Goal: Navigation & Orientation: Understand site structure

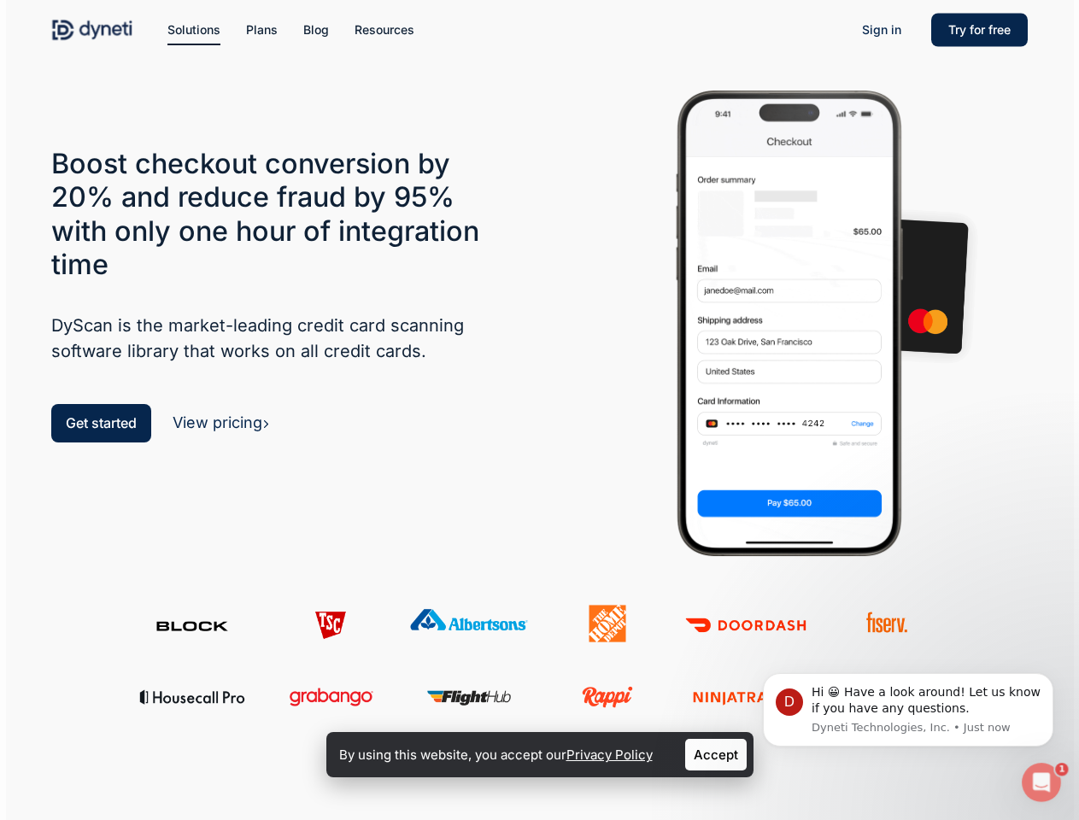
click at [540, 410] on div at bounding box center [789, 334] width 498 height 497
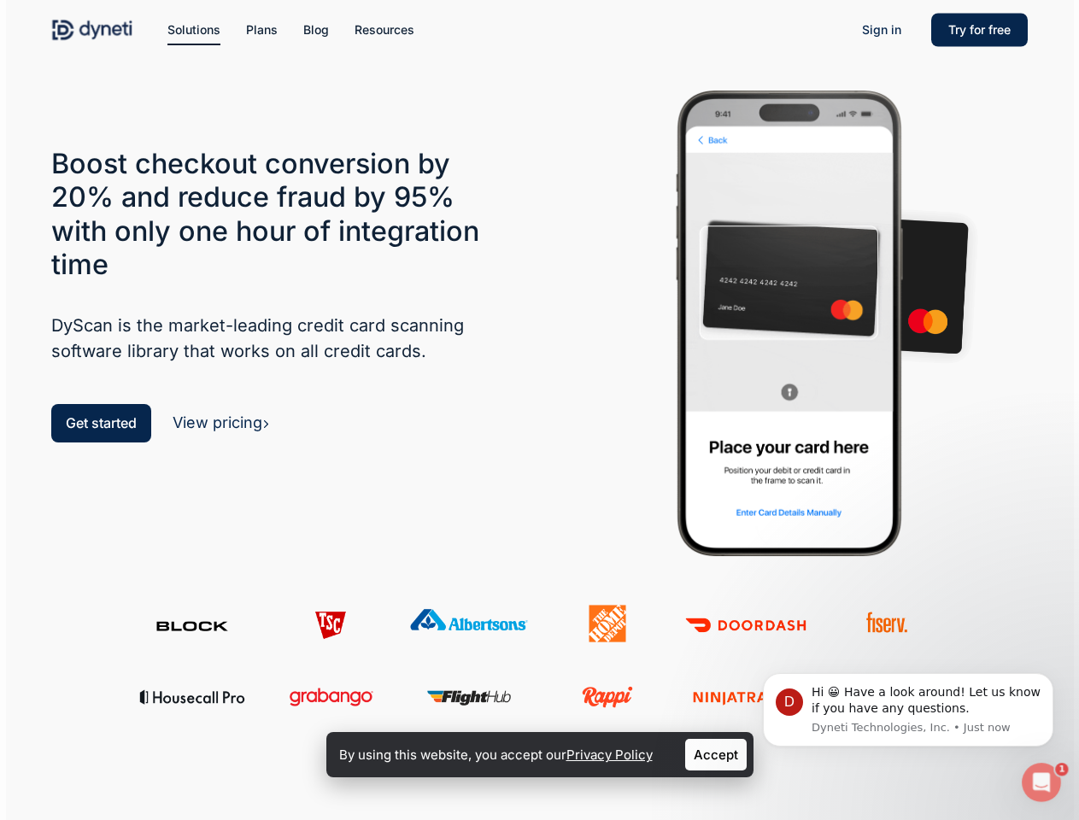
click at [194, 30] on span "Solutions" at bounding box center [194, 29] width 53 height 15
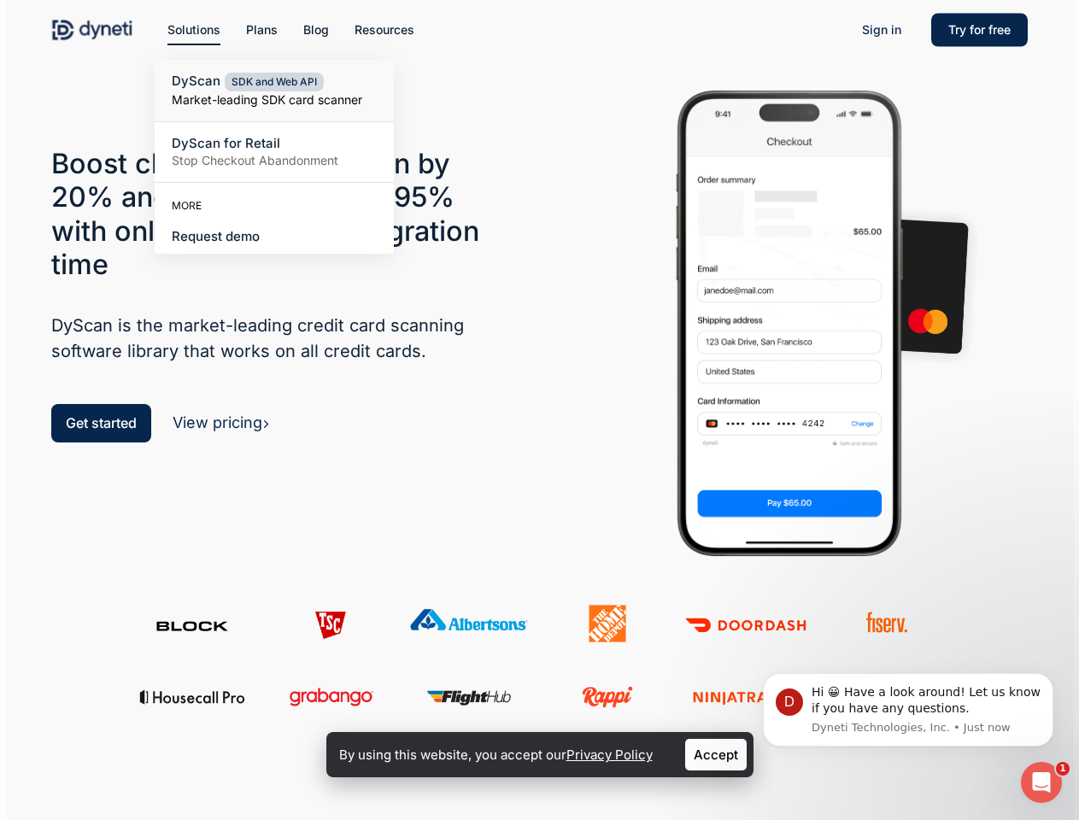
click at [385, 30] on span "Resources" at bounding box center [385, 29] width 60 height 15
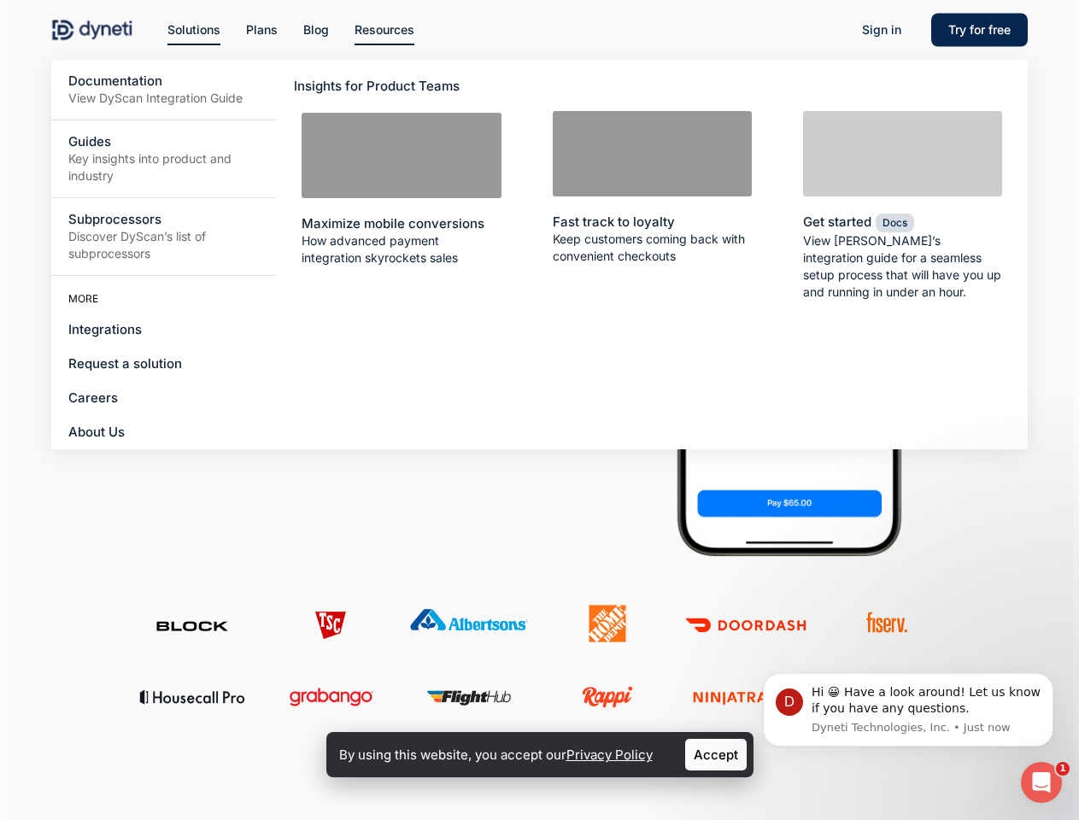
click at [401, 0] on li "Resources Documentation View DyScan Integration Guide Guides Key insights into …" at bounding box center [384, 30] width 85 height 60
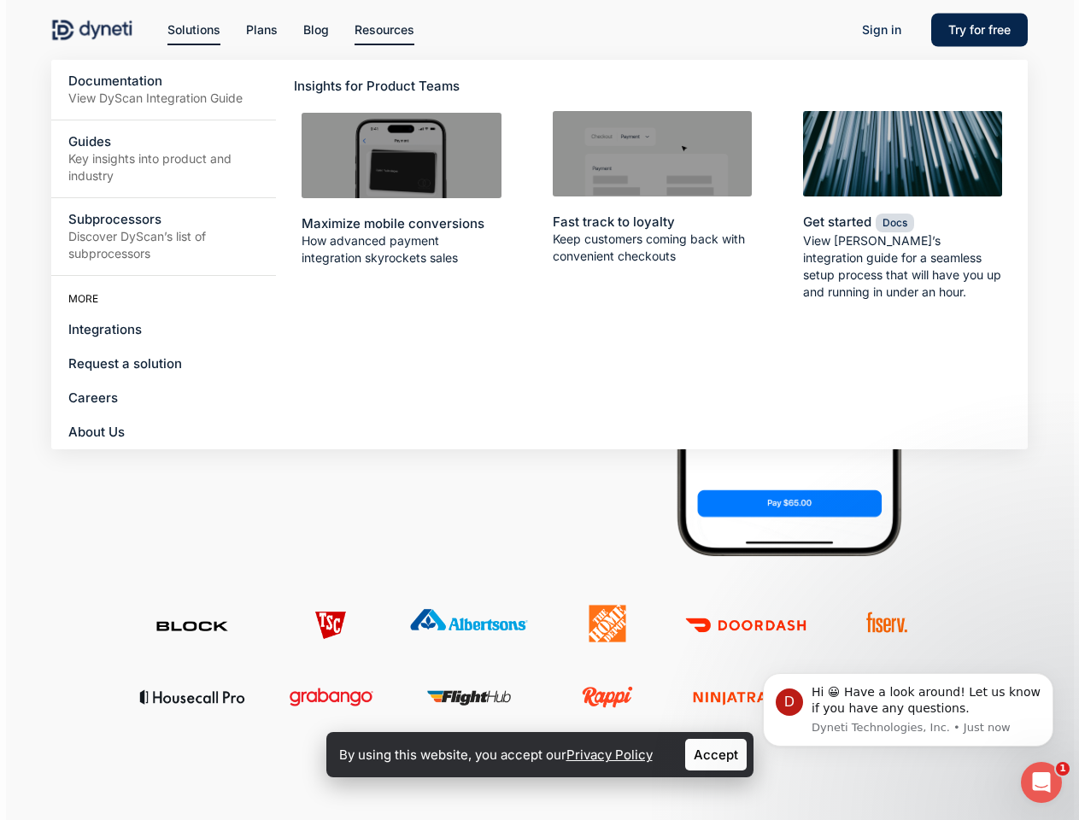
click at [716, 755] on link "Accept" at bounding box center [716, 755] width 62 height 32
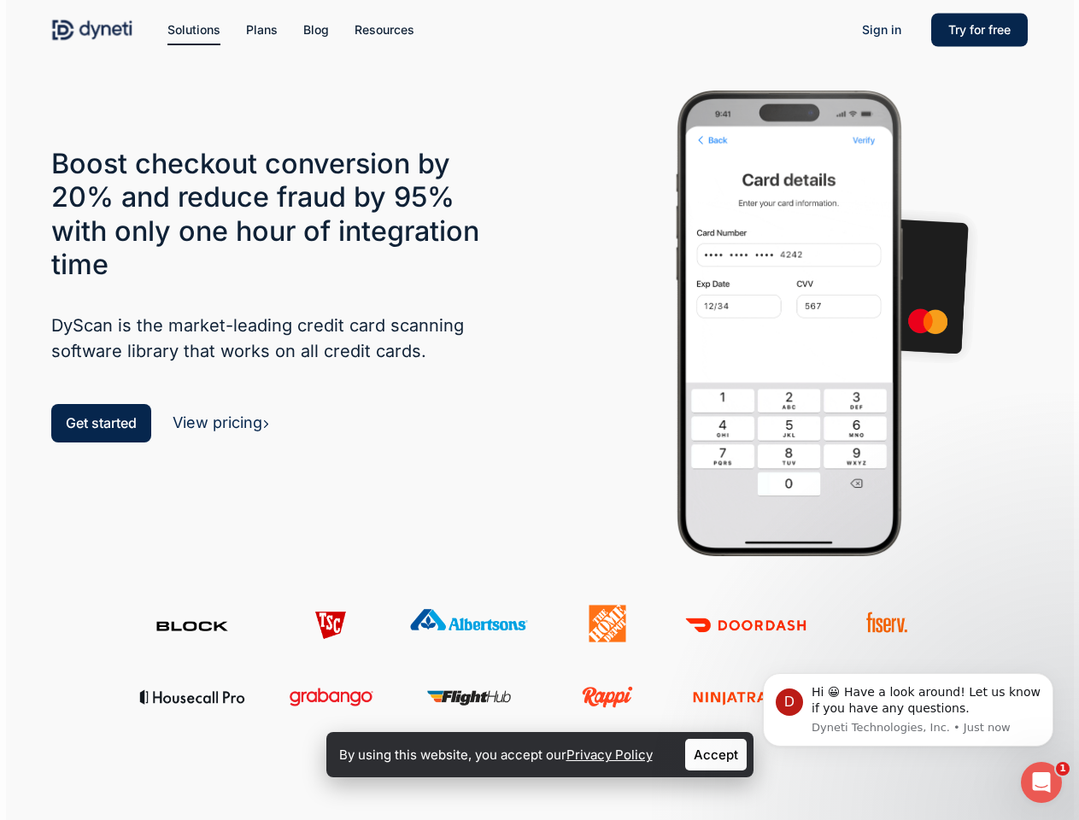
click at [908, 710] on div "Hi 😀­­­­ Have a look around! Let us know if you have any questions." at bounding box center [926, 701] width 229 height 33
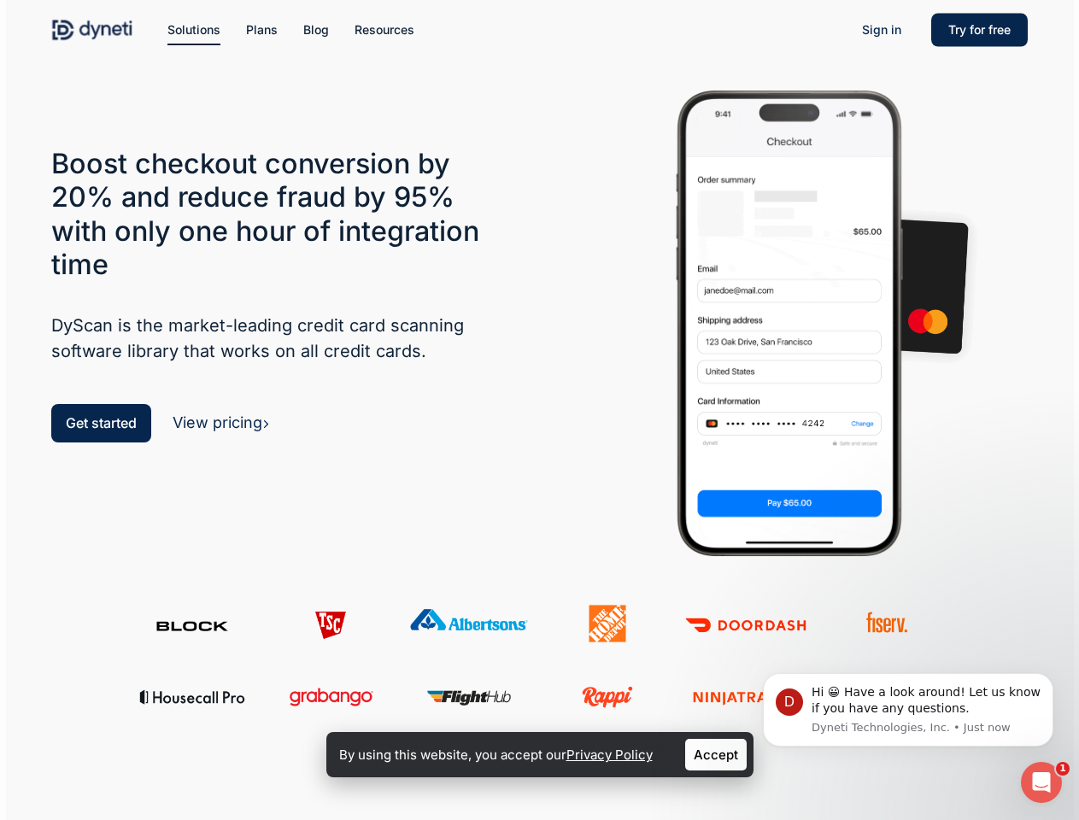
click at [1057, 678] on div at bounding box center [540, 707] width 1068 height 83
